Goal: Task Accomplishment & Management: Manage account settings

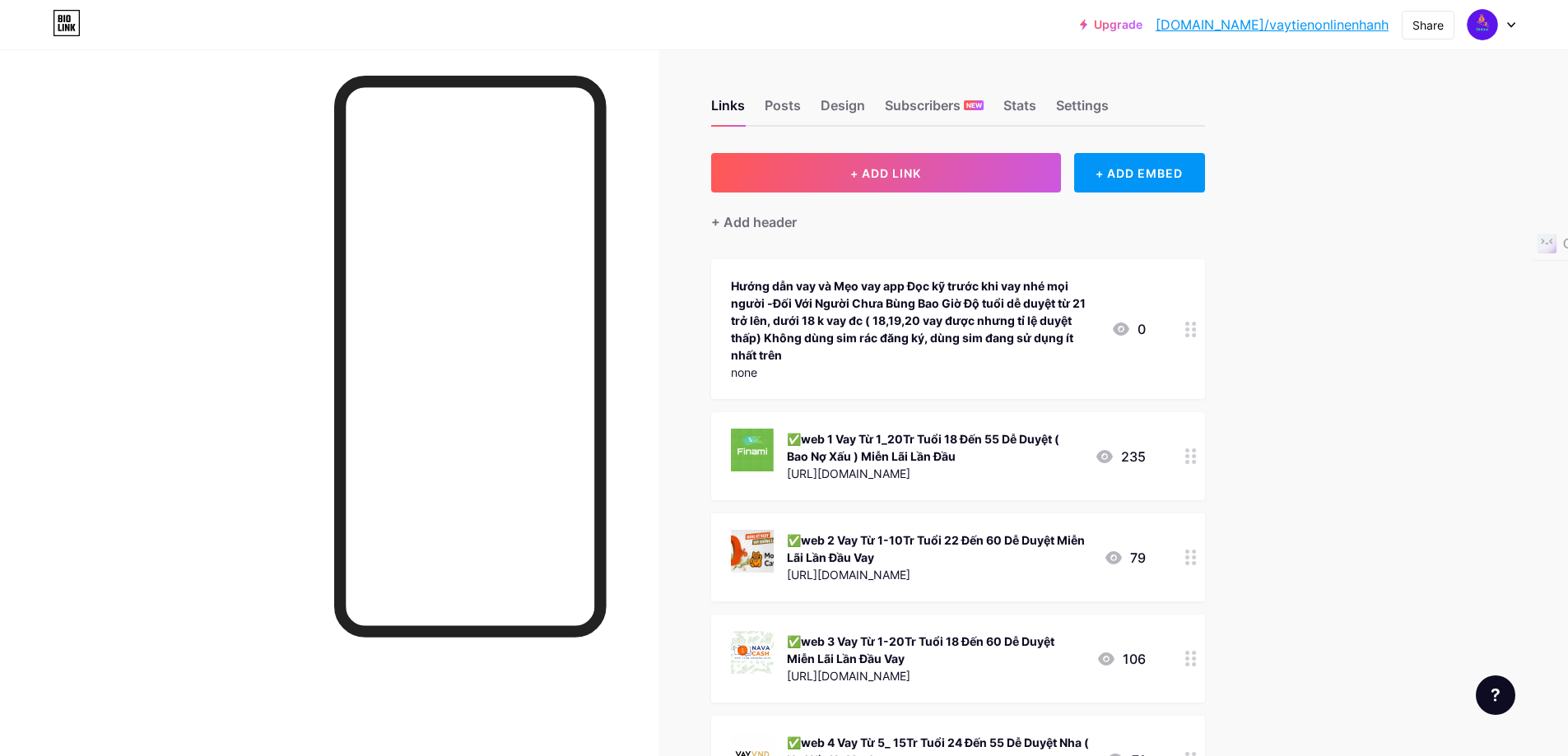
click at [1514, 24] on icon at bounding box center [1511, 25] width 7 height 4
click at [1079, 101] on div "Settings" at bounding box center [1082, 110] width 53 height 29
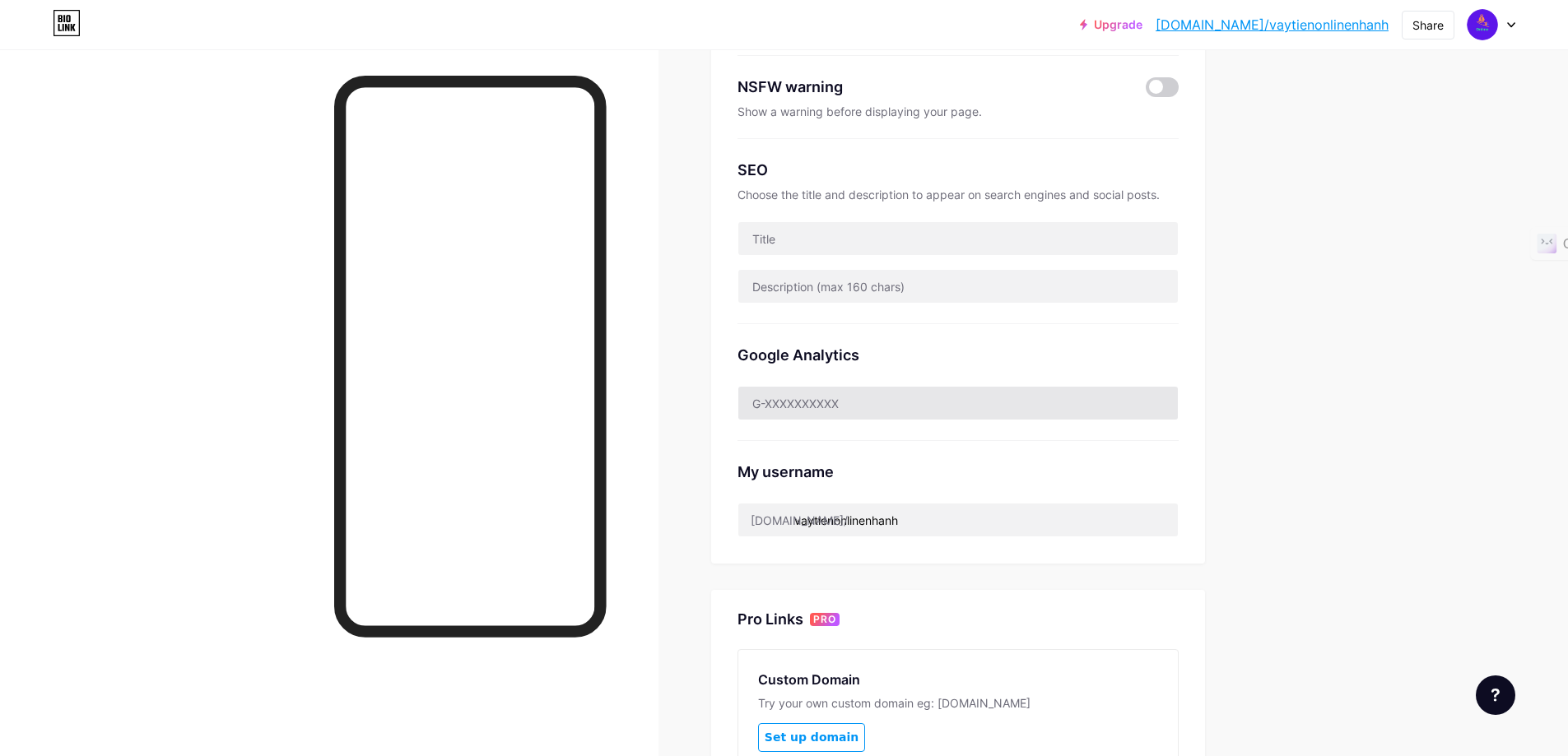
scroll to position [202, 0]
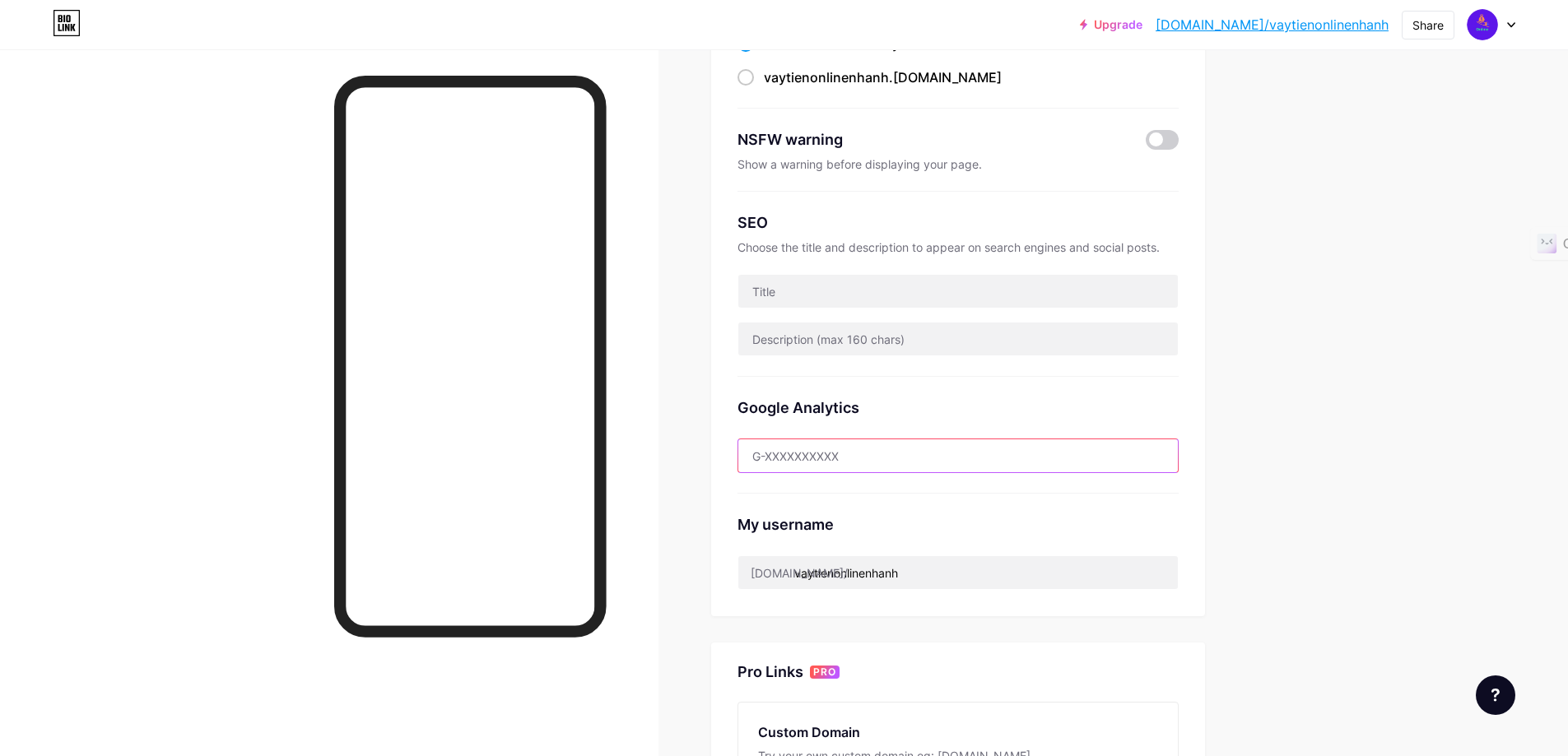
click at [884, 459] on input "text" at bounding box center [958, 456] width 439 height 33
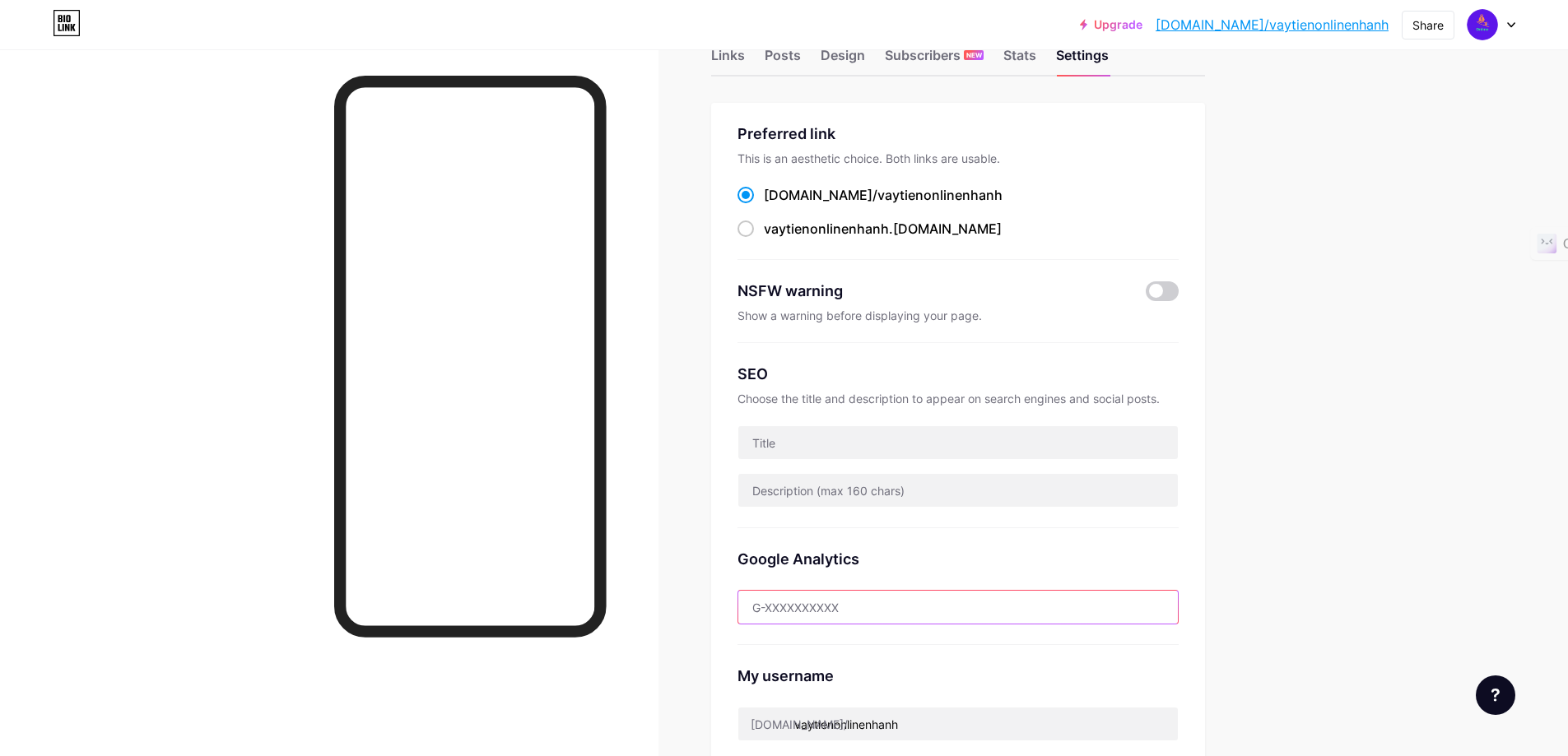
scroll to position [37, 0]
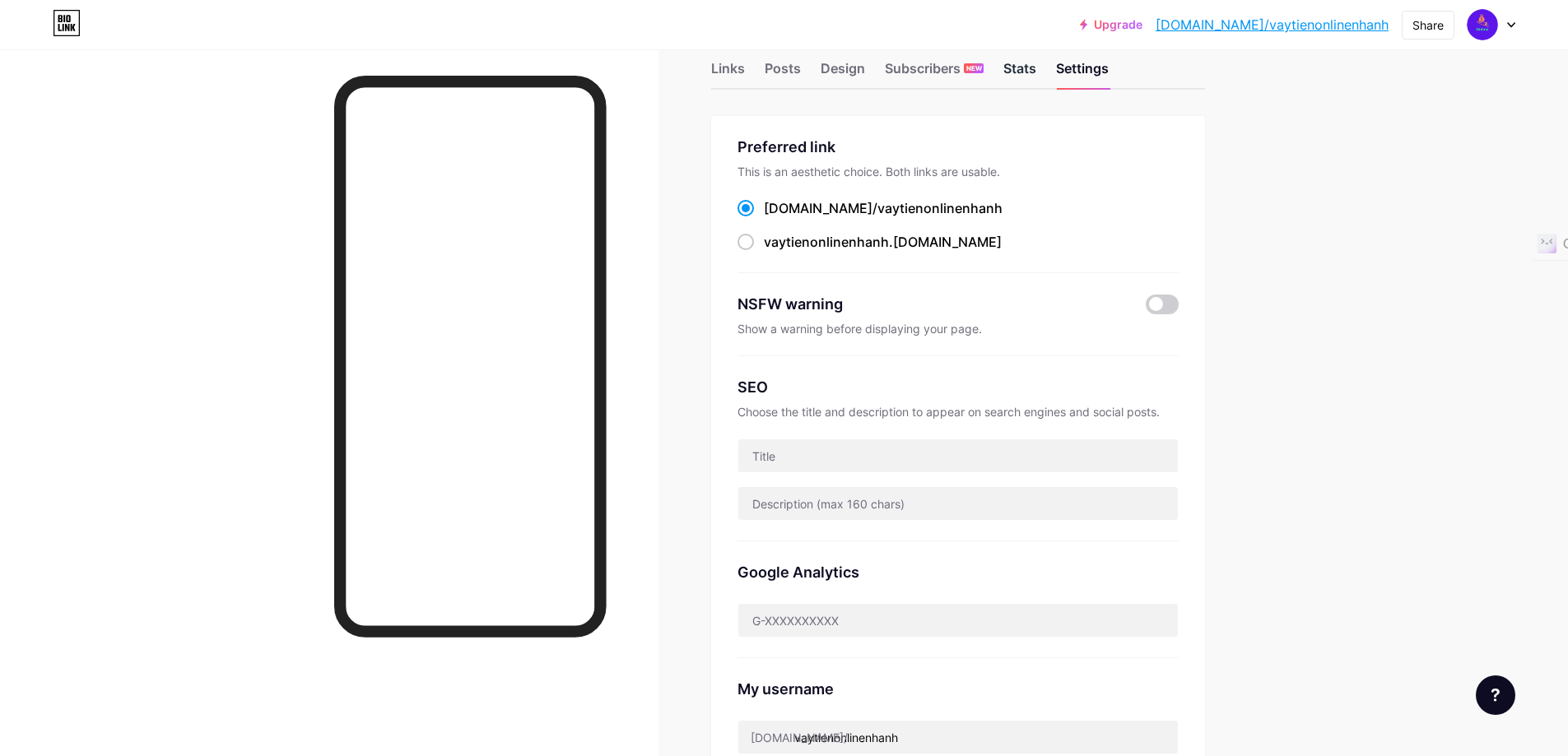
click at [1024, 66] on div "Stats" at bounding box center [1020, 73] width 33 height 29
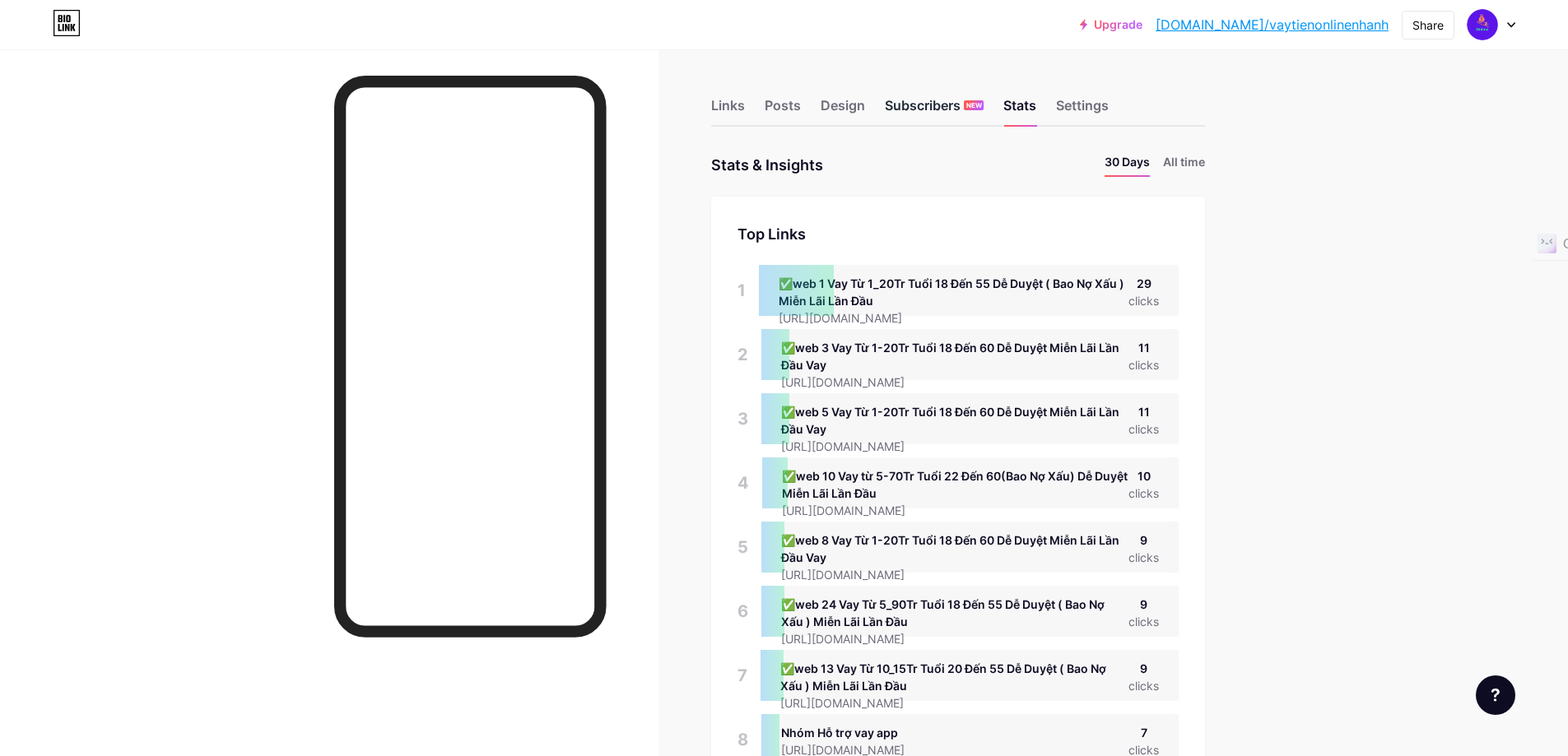
click at [927, 110] on div "Subscribers NEW" at bounding box center [934, 110] width 98 height 29
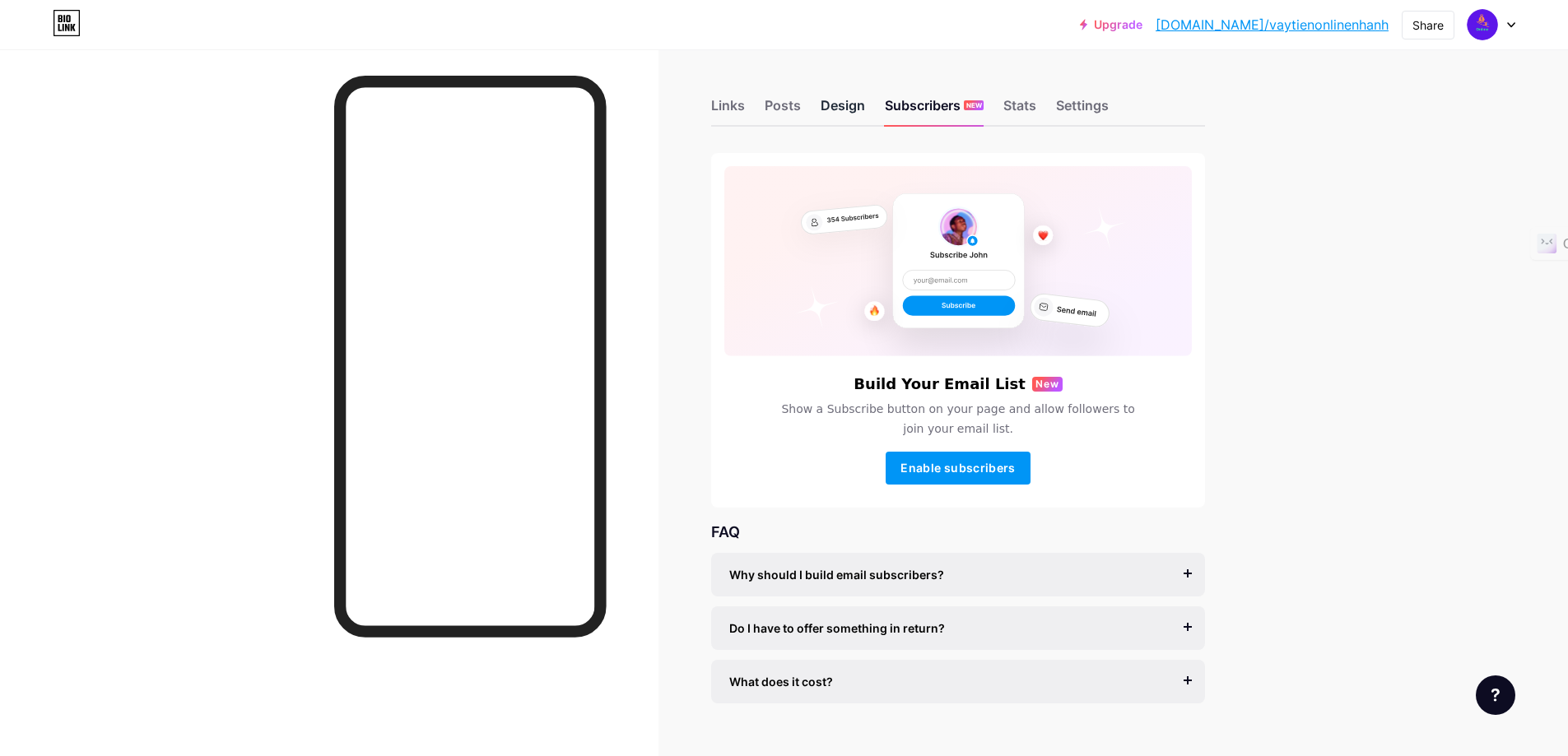
click at [851, 101] on div "Design" at bounding box center [842, 110] width 44 height 29
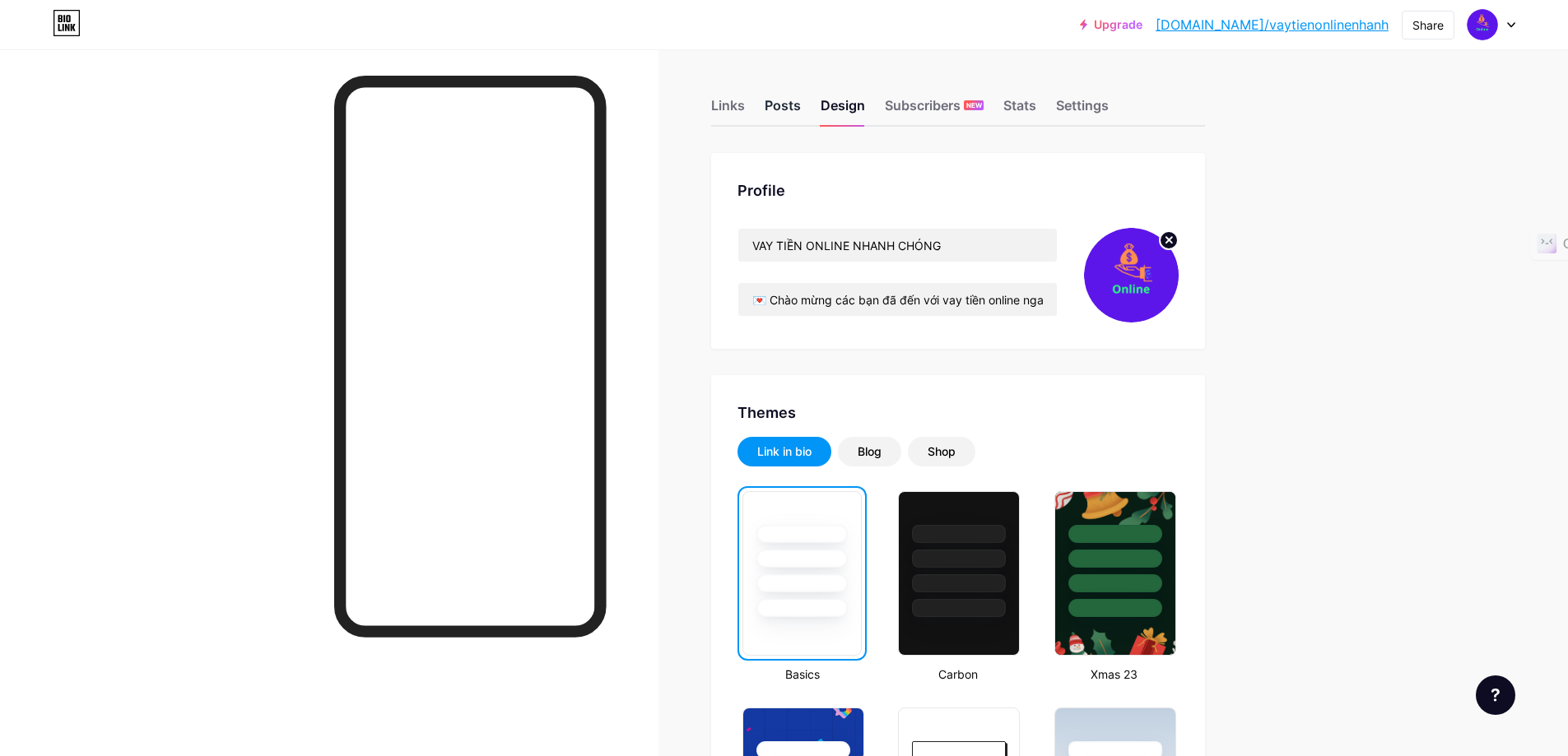
click at [775, 113] on div "Posts" at bounding box center [783, 110] width 36 height 29
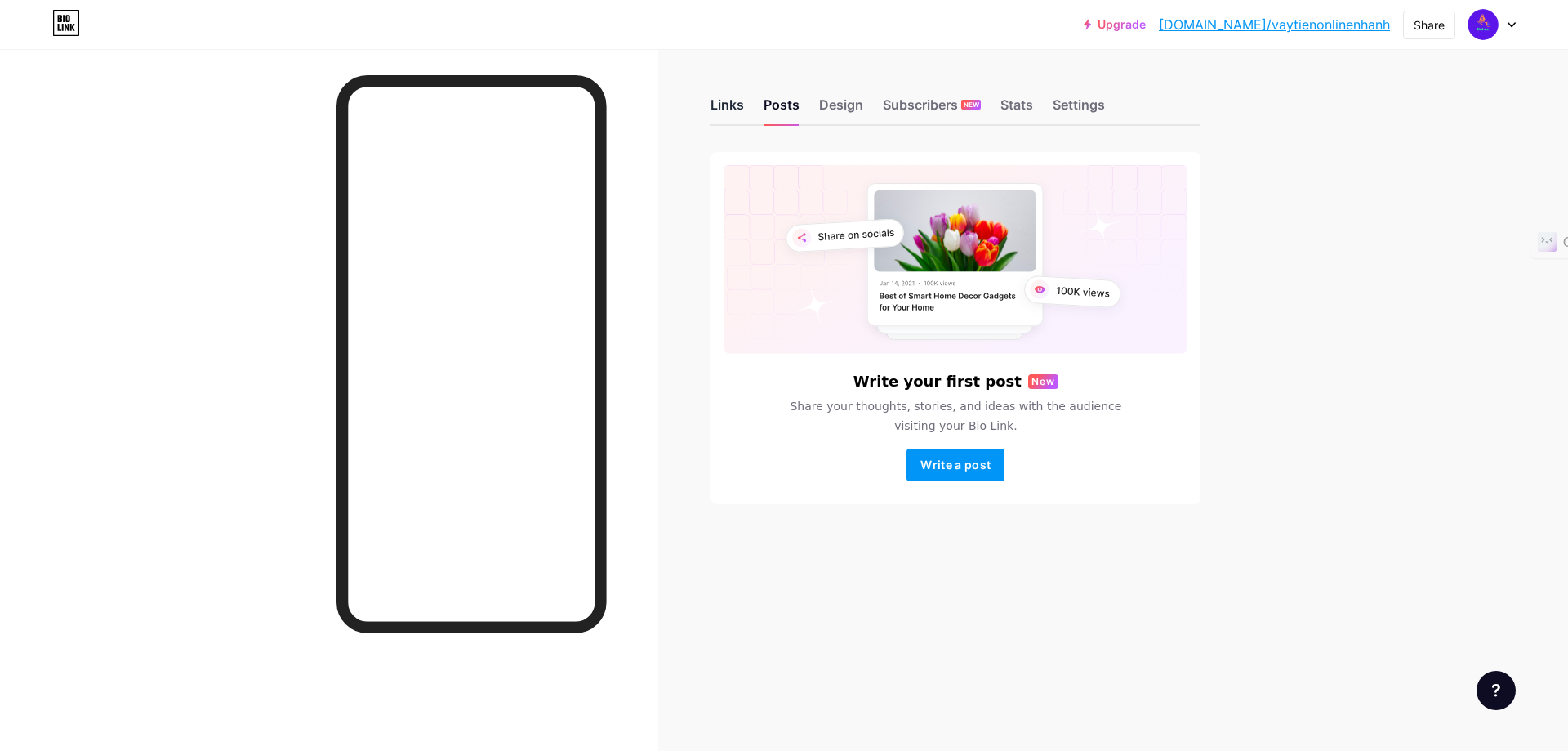
click at [728, 109] on div "Links" at bounding box center [727, 110] width 33 height 29
